Goal: Book appointment/travel/reservation

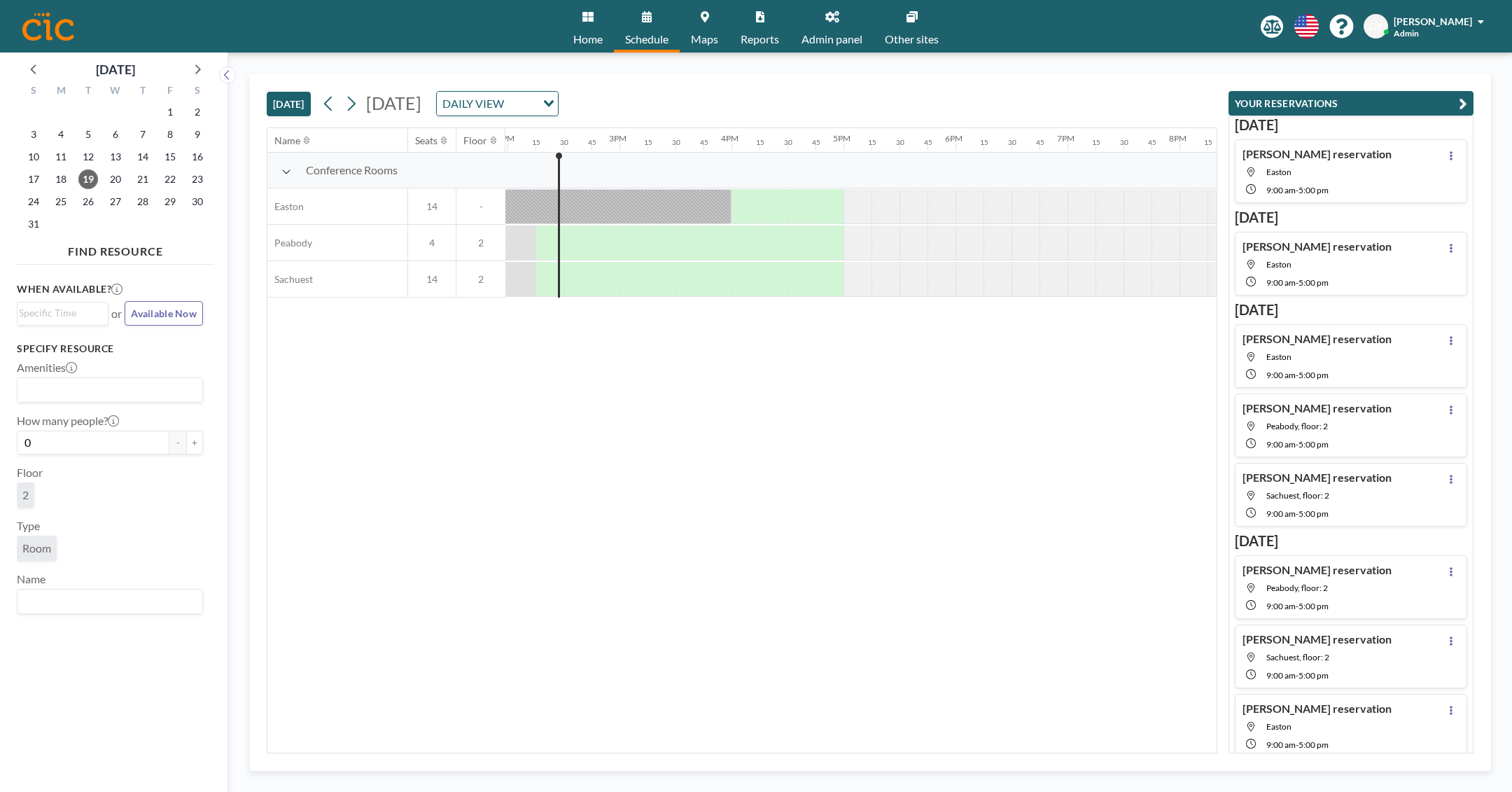
scroll to position [0, 1568]
click at [357, 105] on icon at bounding box center [351, 104] width 13 height 21
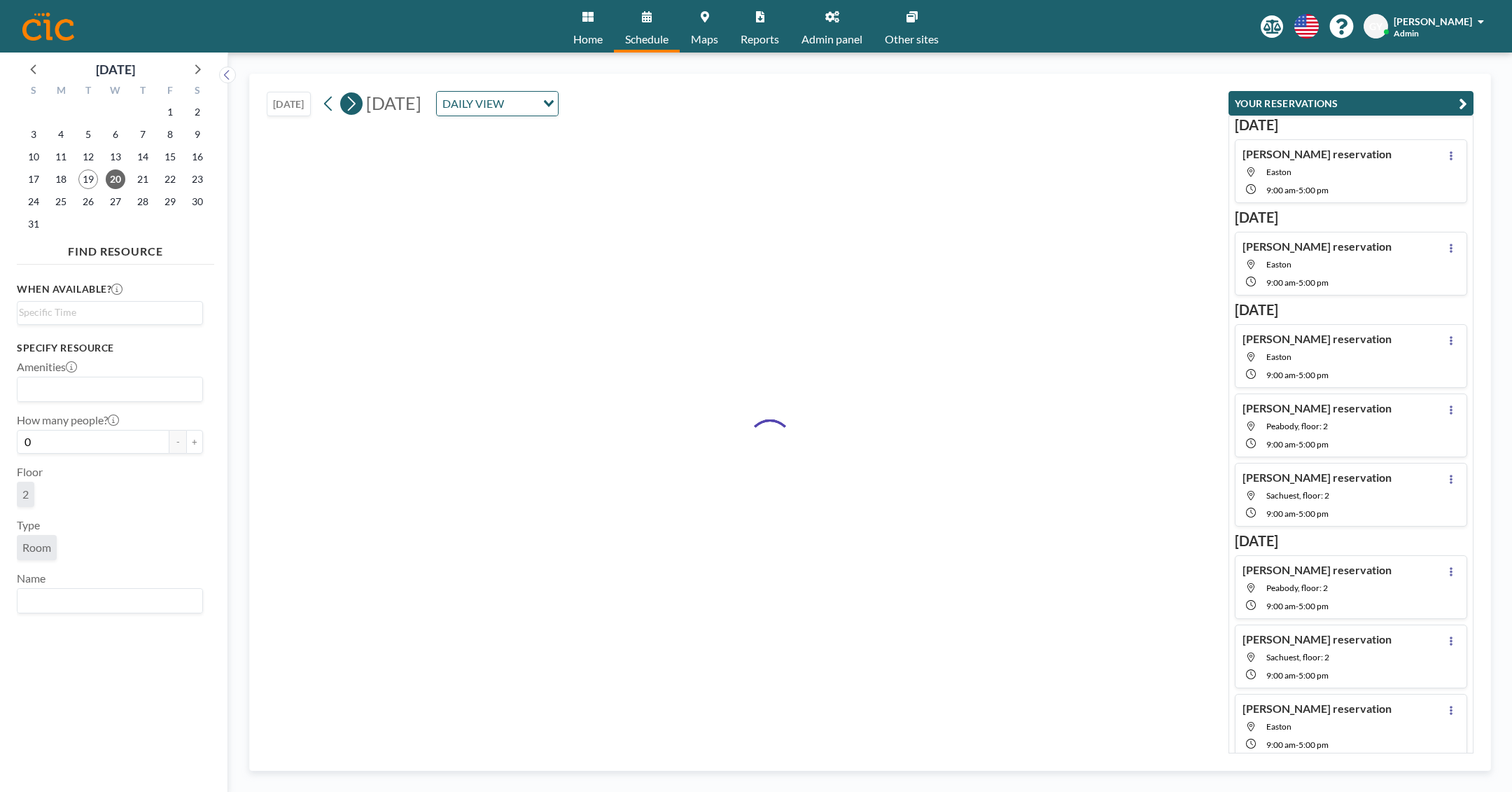
click at [357, 105] on icon at bounding box center [351, 104] width 13 height 21
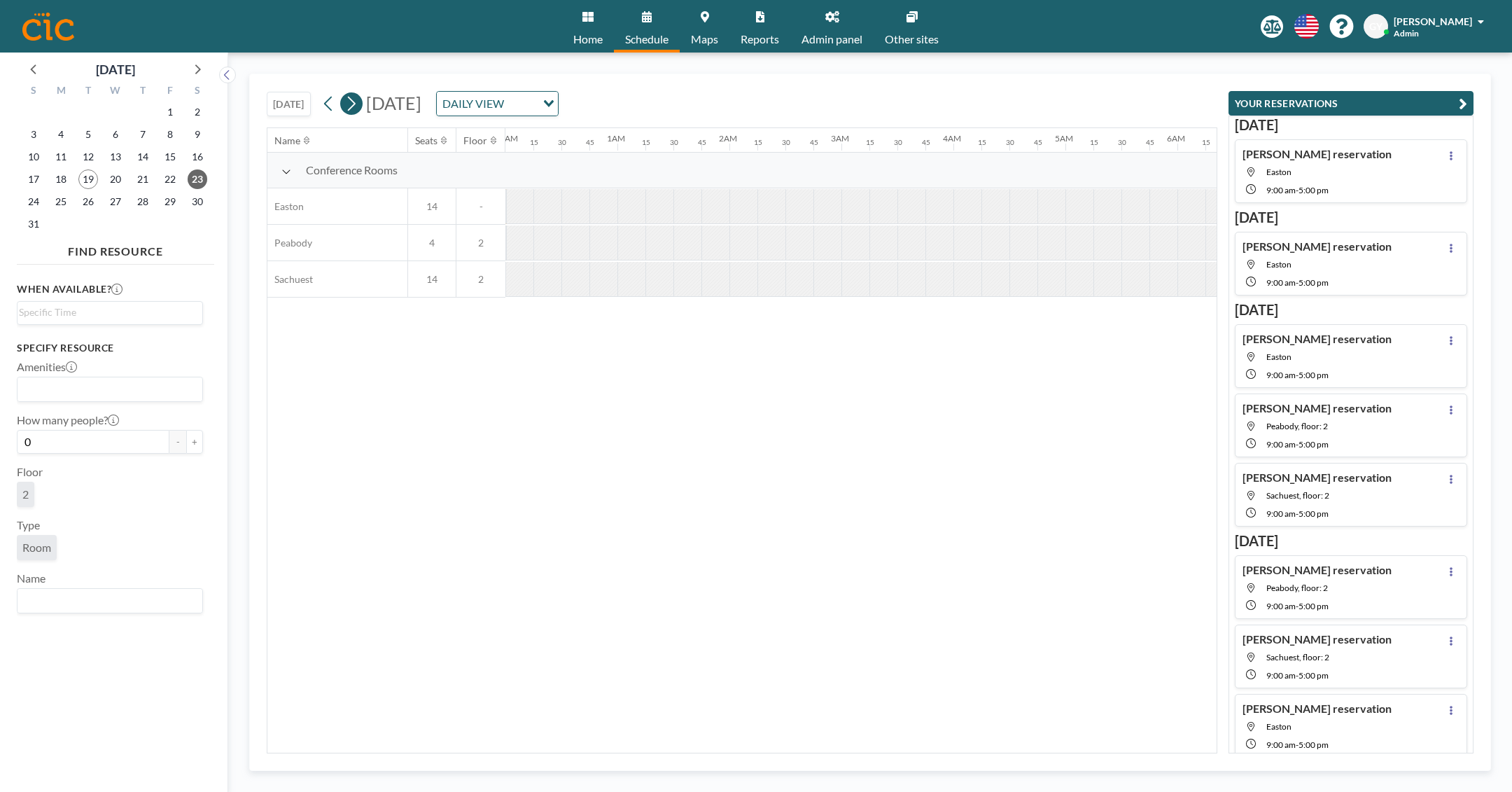
click at [357, 105] on icon at bounding box center [351, 104] width 13 height 21
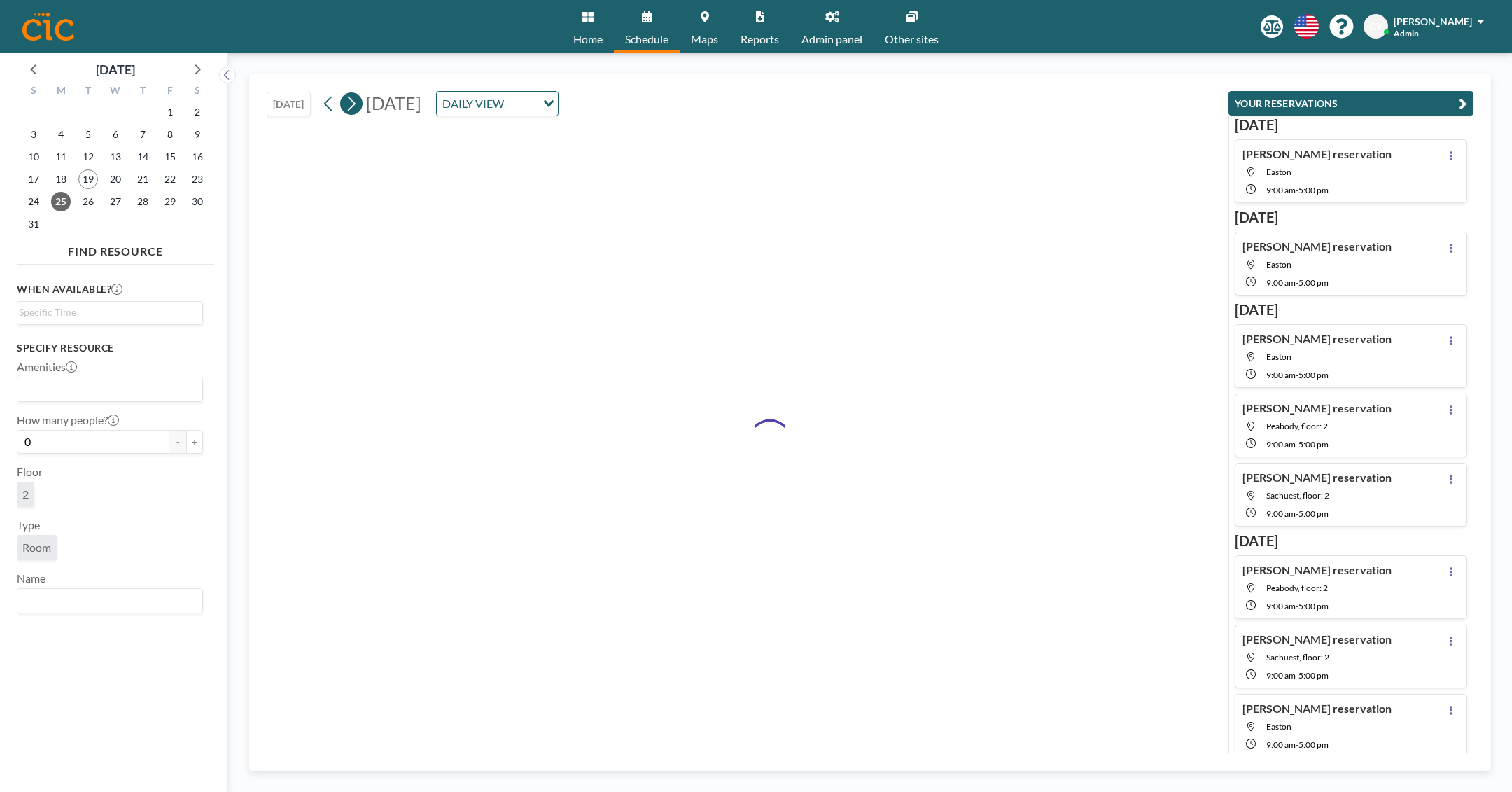
click at [357, 105] on icon at bounding box center [351, 104] width 13 height 21
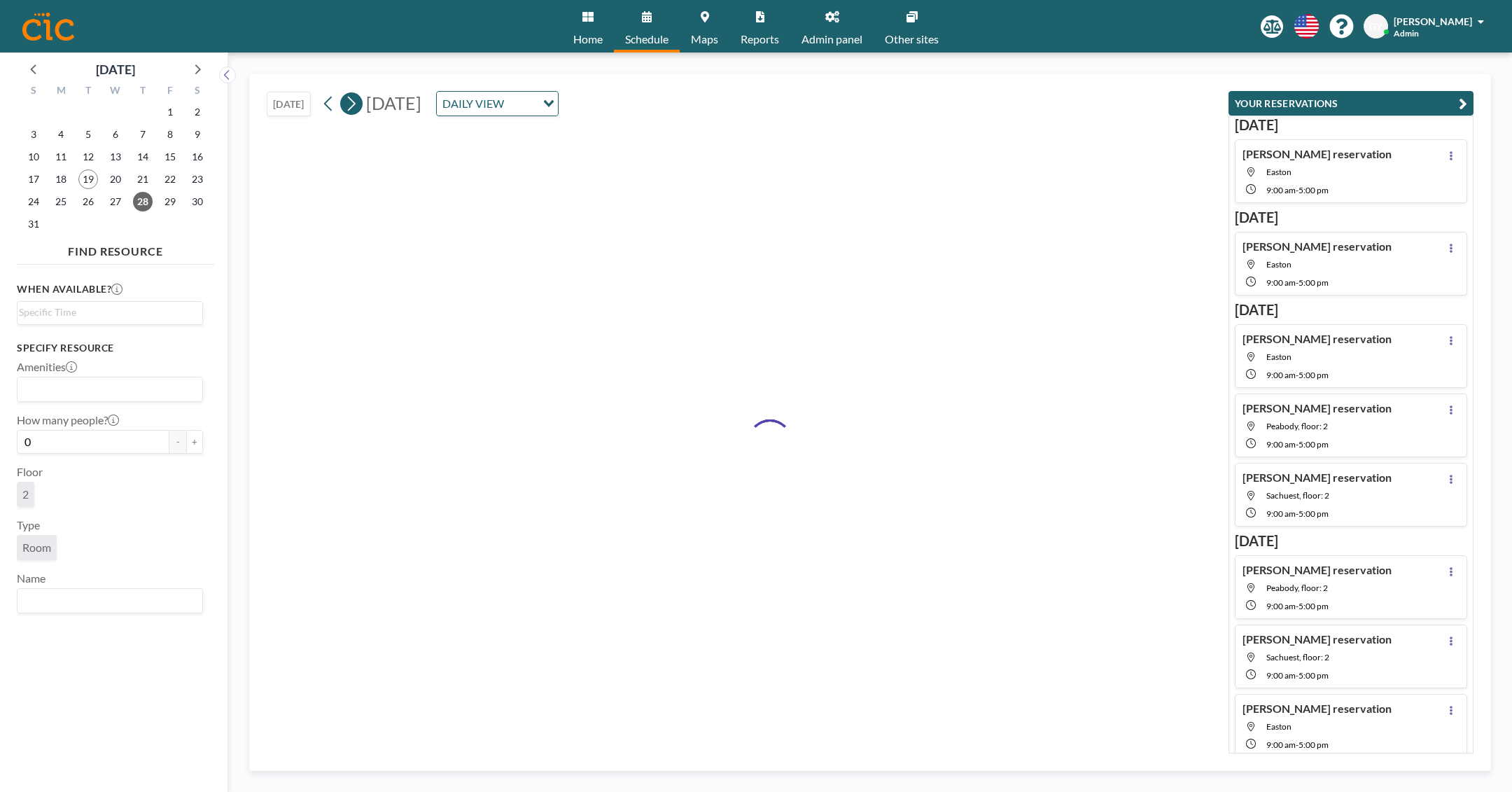
click at [357, 105] on icon at bounding box center [351, 104] width 13 height 21
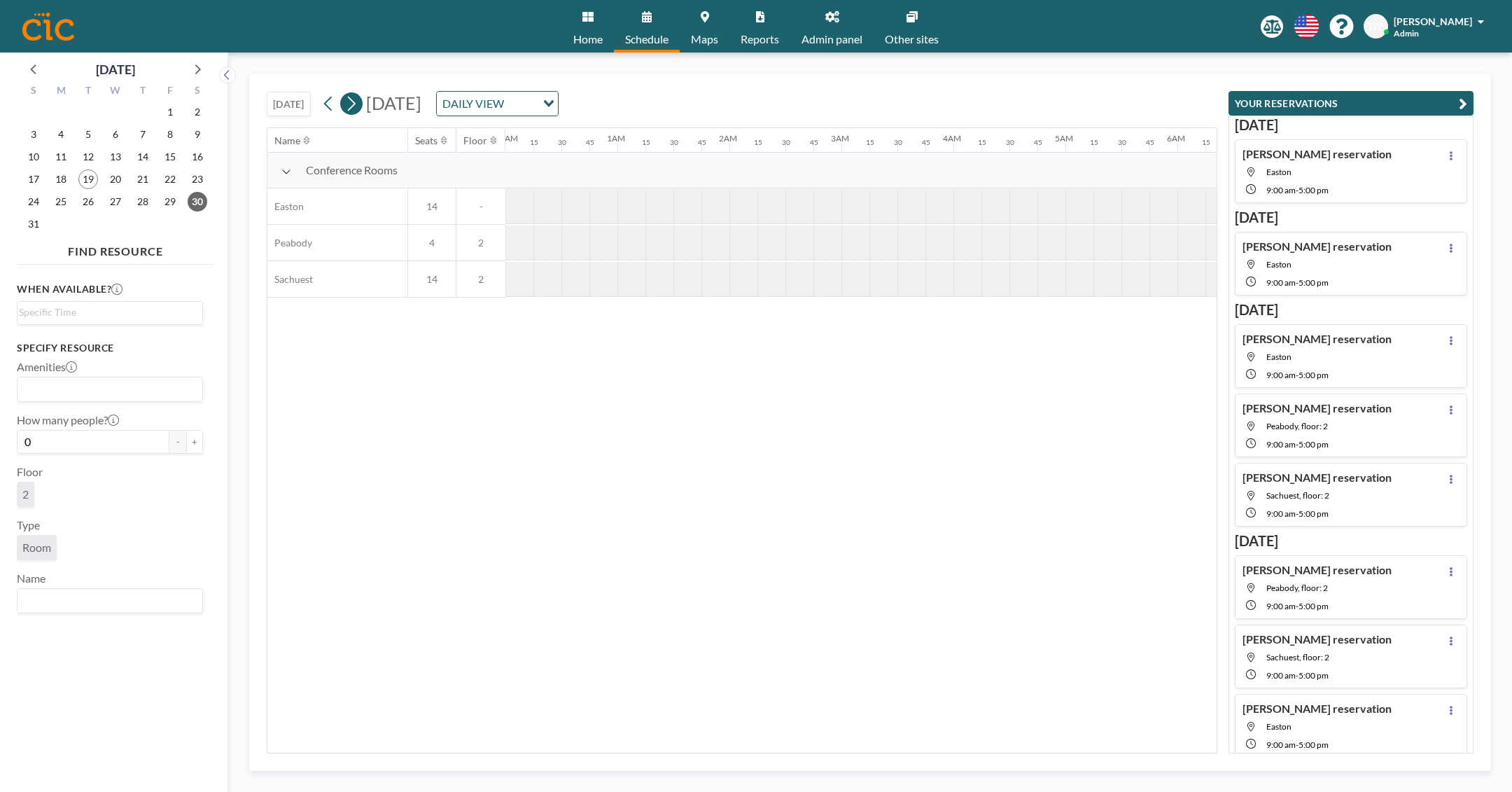
scroll to position [0, 51]
click at [357, 105] on icon at bounding box center [351, 104] width 13 height 21
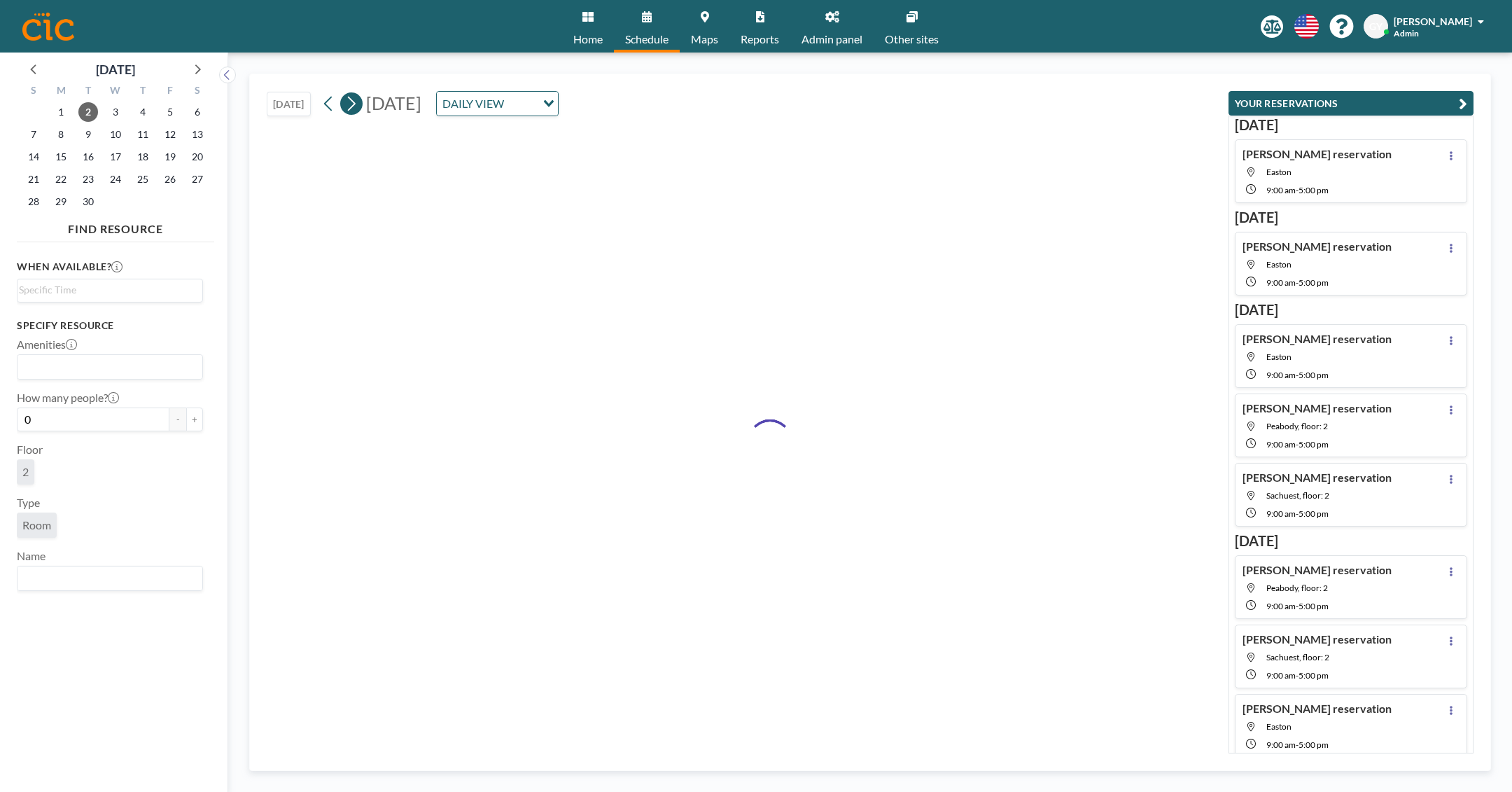
click at [357, 105] on icon at bounding box center [351, 104] width 13 height 21
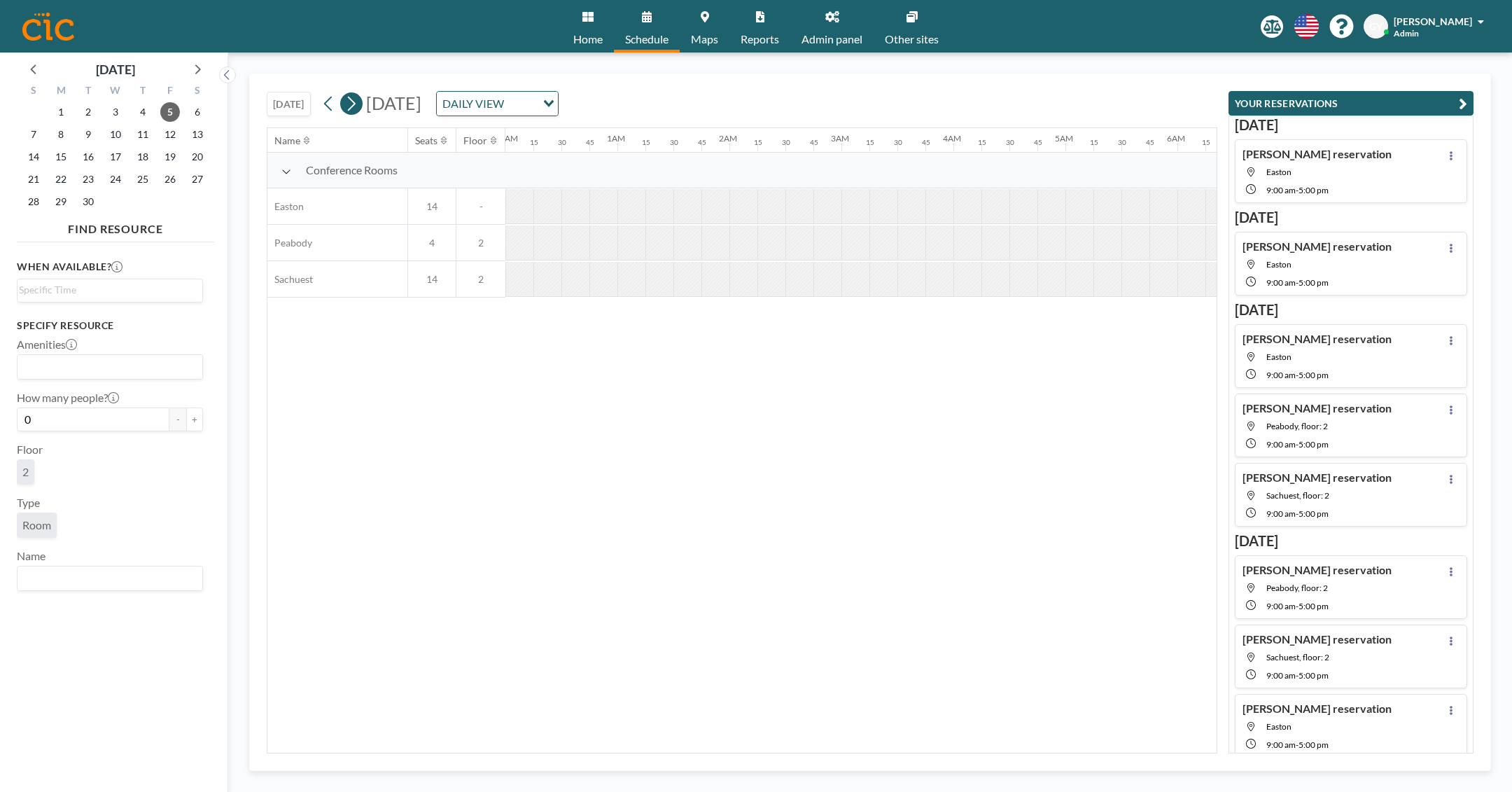
click at [357, 105] on icon at bounding box center [351, 104] width 13 height 21
click at [203, 72] on icon at bounding box center [197, 69] width 19 height 19
click at [193, 65] on icon at bounding box center [197, 69] width 19 height 19
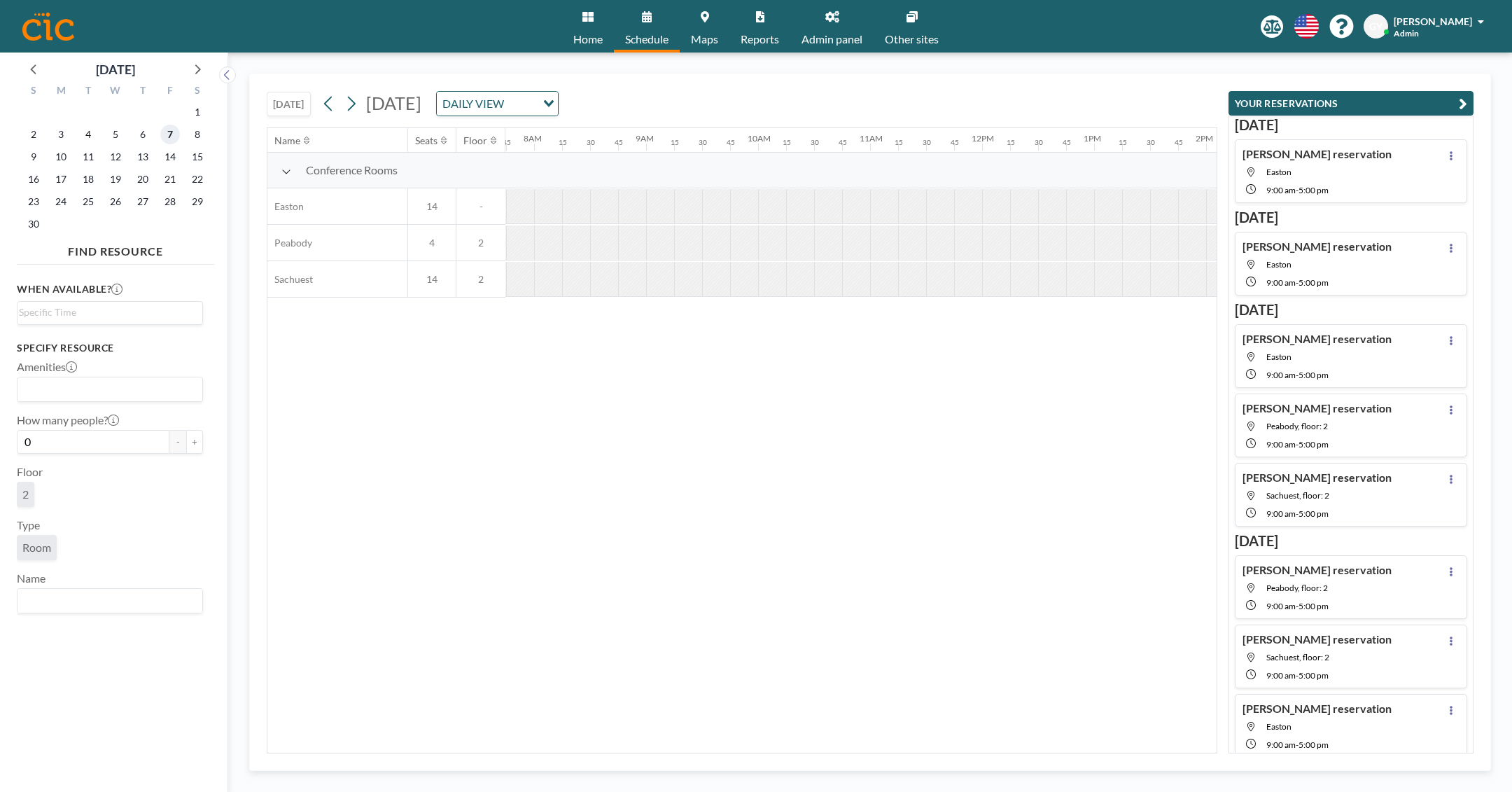
click at [174, 130] on span "7" at bounding box center [169, 134] width 19 height 19
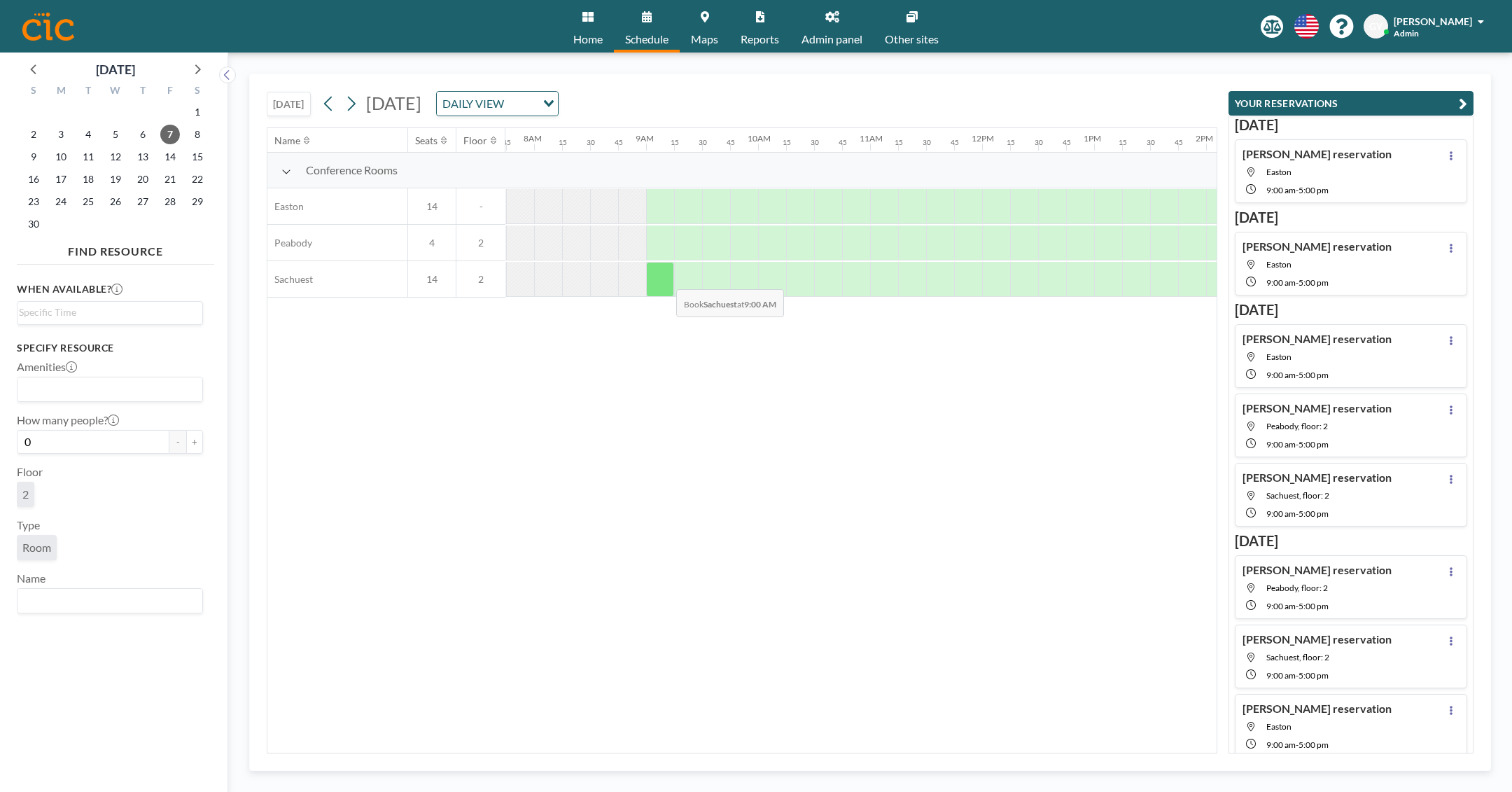
click at [665, 277] on div at bounding box center [660, 280] width 28 height 35
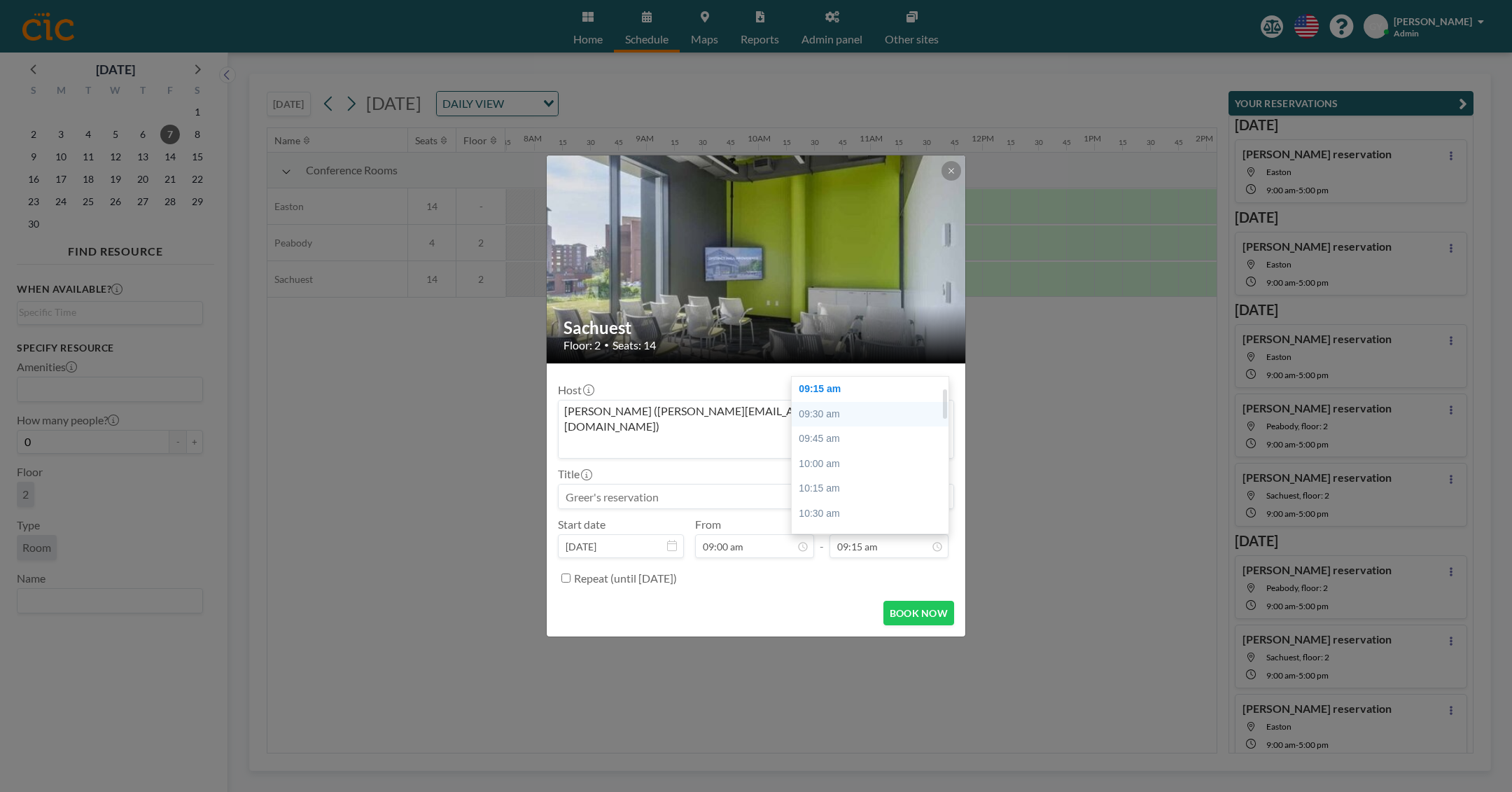
scroll to position [665, 0]
click at [873, 509] on div "05:00 pm" at bounding box center [870, 522] width 157 height 25
type input "05:00 pm"
click at [905, 601] on button "BOOK NOW" at bounding box center [919, 613] width 71 height 24
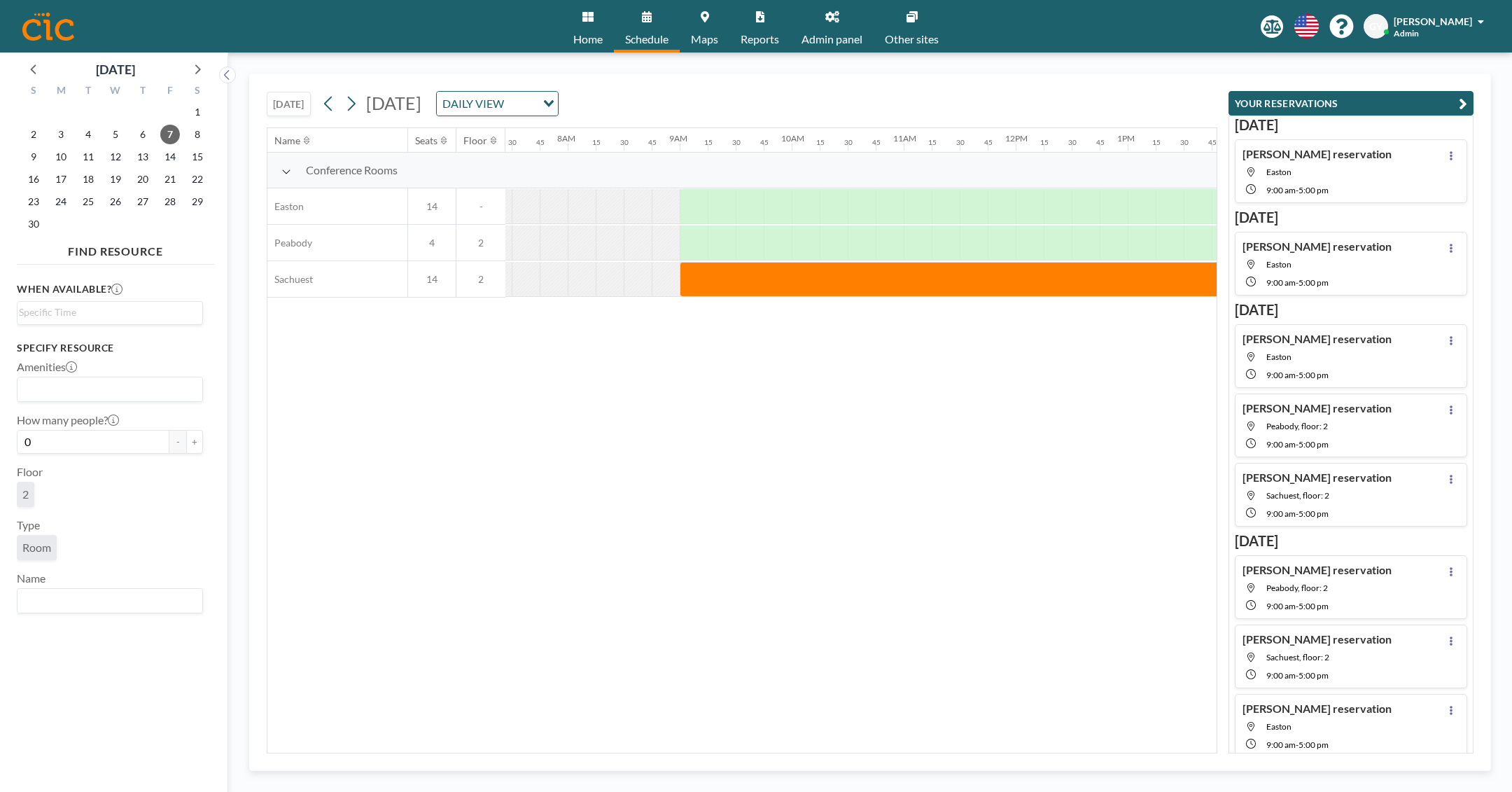
scroll to position [0, 868]
